Goal: Transaction & Acquisition: Book appointment/travel/reservation

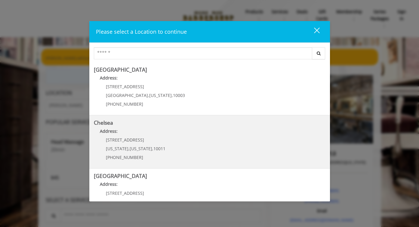
click at [105, 124] on b "Chelsea" at bounding box center [103, 122] width 19 height 7
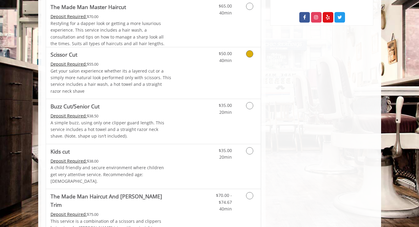
scroll to position [350, 0]
click at [249, 106] on icon "Grooming services" at bounding box center [249, 105] width 7 height 7
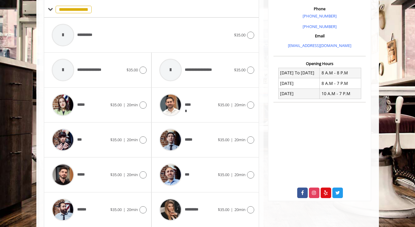
scroll to position [176, 0]
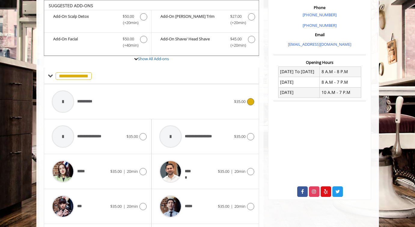
click at [221, 102] on div "**********" at bounding box center [142, 101] width 186 height 29
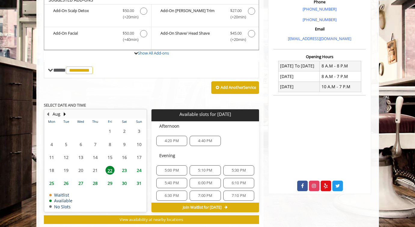
scroll to position [176, 0]
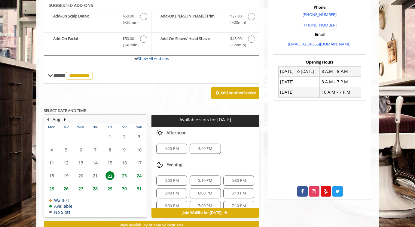
click at [170, 194] on span "5:40 PM" at bounding box center [172, 193] width 14 height 5
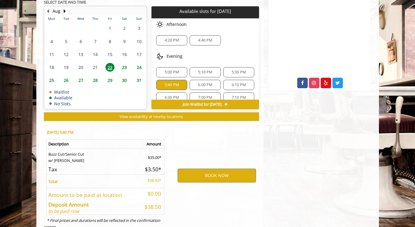
scroll to position [305, 0]
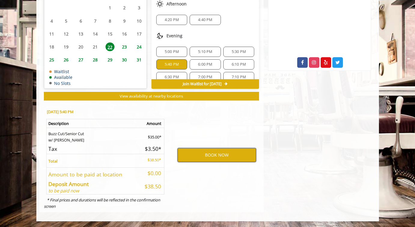
click at [214, 155] on button "BOOK NOW" at bounding box center [217, 155] width 79 height 14
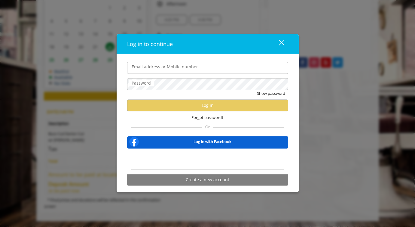
click at [146, 68] on input "Email address or Mobile number" at bounding box center [207, 68] width 161 height 12
type input "**********"
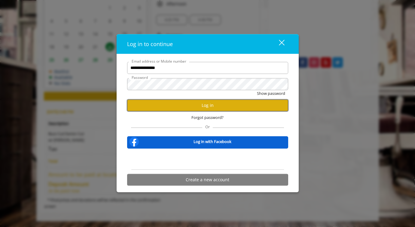
click at [200, 103] on button "Log in" at bounding box center [207, 105] width 161 height 12
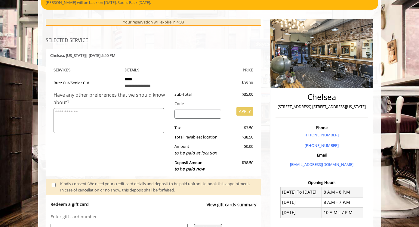
scroll to position [110, 0]
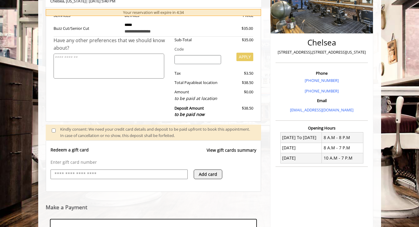
click at [143, 174] on input "text" at bounding box center [119, 174] width 131 height 7
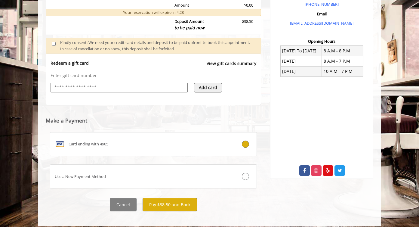
scroll to position [199, 0]
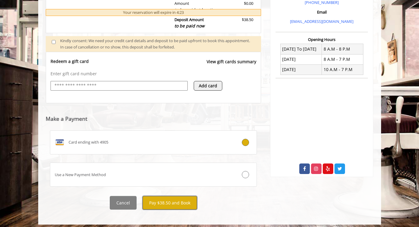
click at [159, 204] on button "Pay $38.50 and Book" at bounding box center [170, 203] width 54 height 14
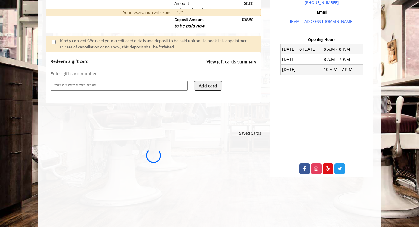
scroll to position [0, 0]
